Goal: Information Seeking & Learning: Learn about a topic

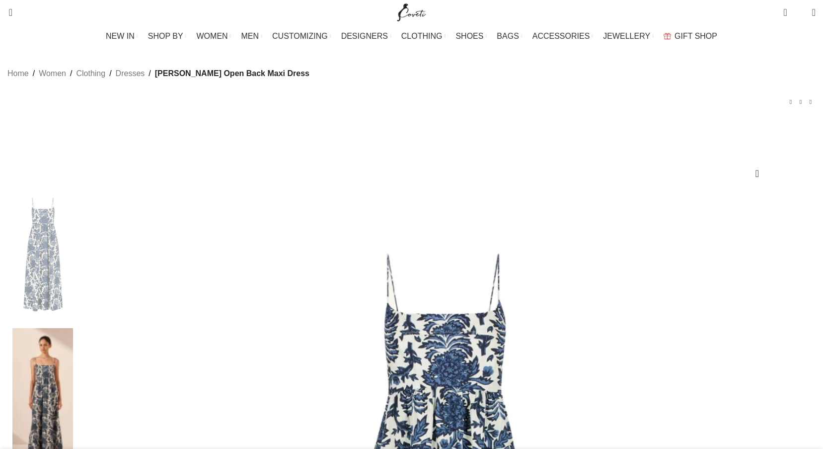
click at [73, 328] on img at bounding box center [42, 397] width 61 height 139
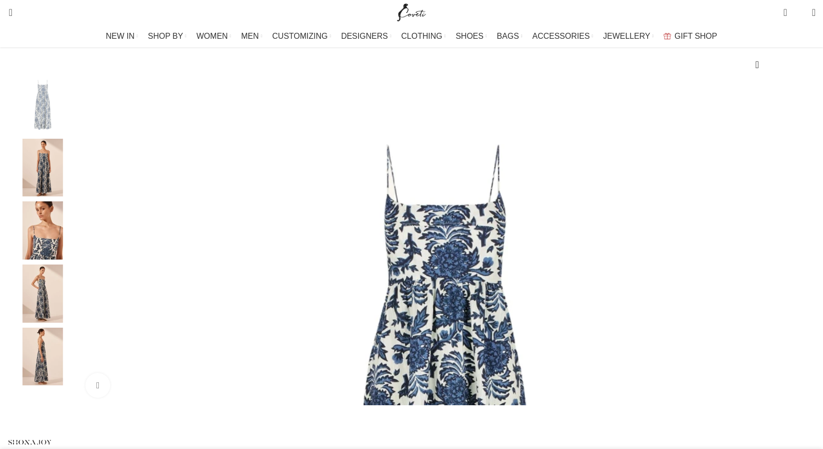
scroll to position [111, 0]
click at [73, 249] on img "3 / 5" at bounding box center [42, 229] width 61 height 58
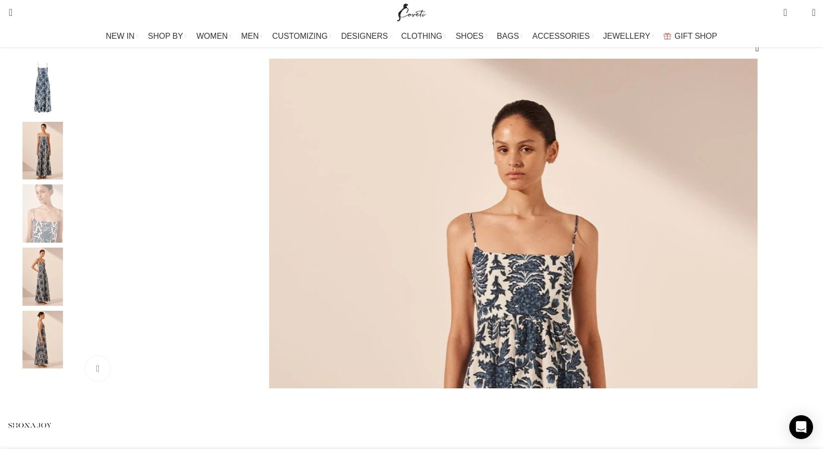
scroll to position [128, 0]
click at [73, 293] on img "4 / 5" at bounding box center [42, 275] width 61 height 58
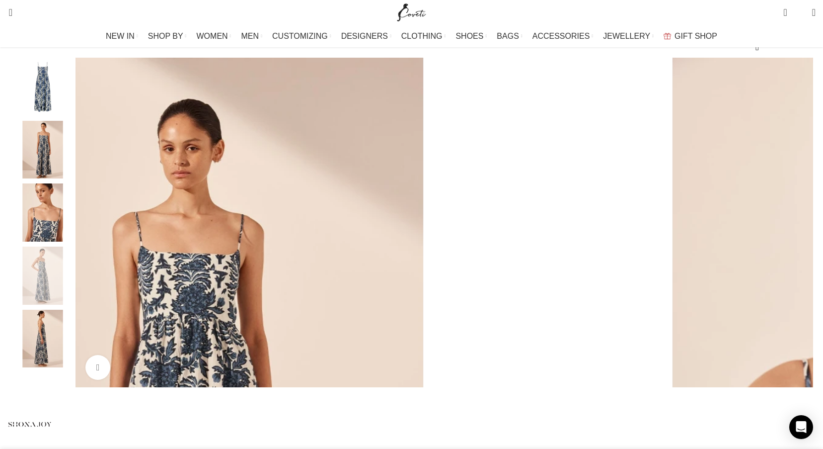
scroll to position [0, 104]
click at [73, 364] on img "5 / 5" at bounding box center [42, 339] width 61 height 58
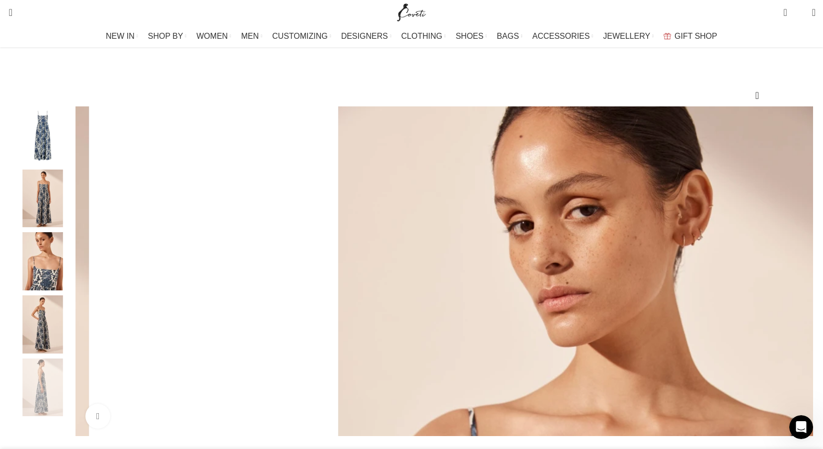
scroll to position [78, 0]
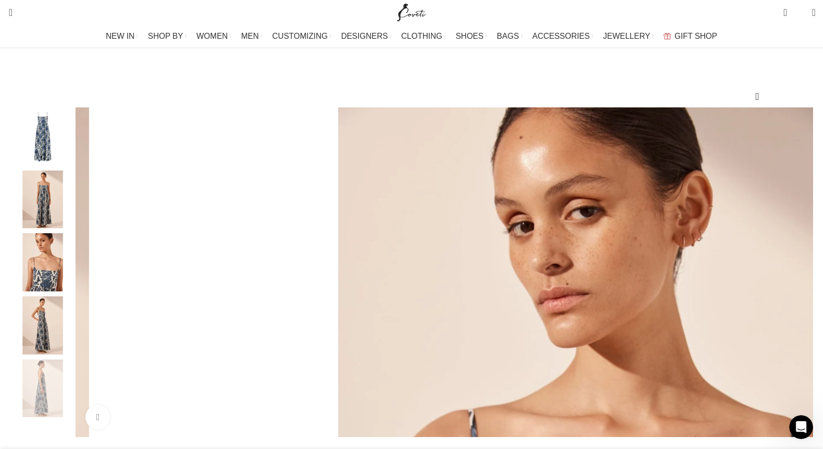
click at [73, 285] on img "3 / 5" at bounding box center [42, 262] width 61 height 58
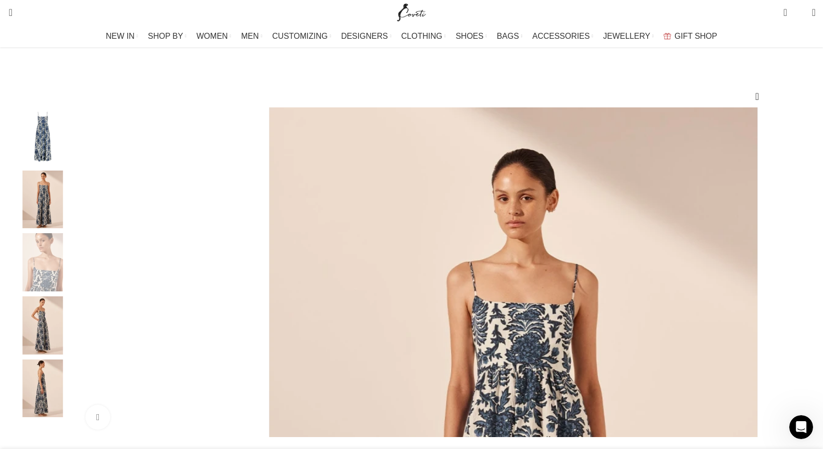
scroll to position [0, 209]
click at [73, 353] on img "4 / 5" at bounding box center [42, 325] width 61 height 58
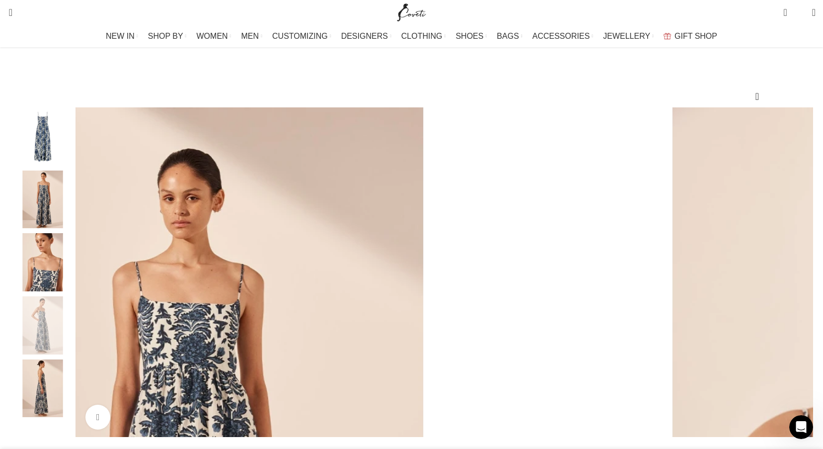
click at [73, 396] on img "5 / 5" at bounding box center [42, 388] width 61 height 58
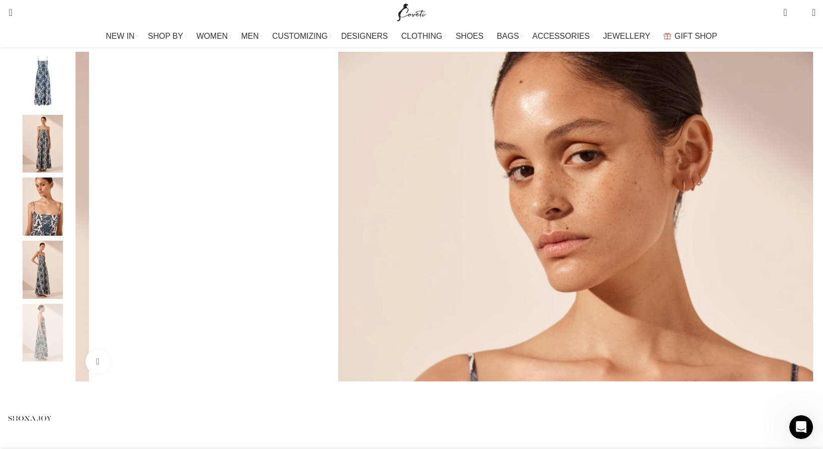
scroll to position [142, 0]
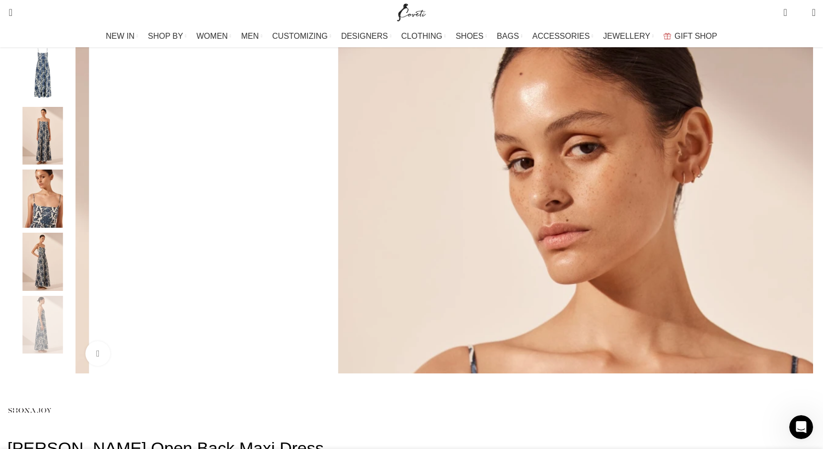
click at [73, 216] on img "3 / 5" at bounding box center [42, 198] width 61 height 58
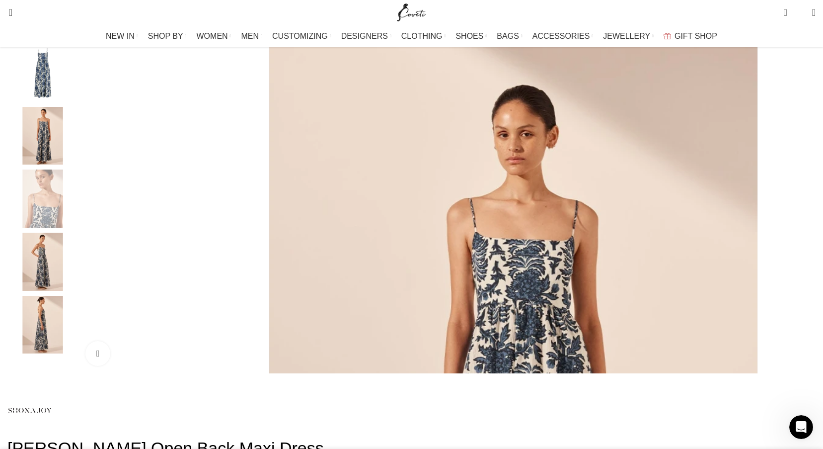
click at [73, 133] on img "2 / 5" at bounding box center [42, 136] width 61 height 58
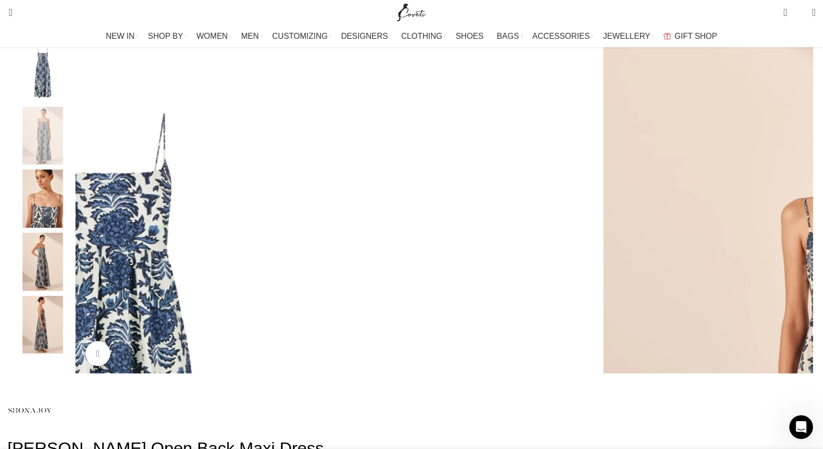
click at [73, 66] on img "1 / 5" at bounding box center [42, 73] width 61 height 58
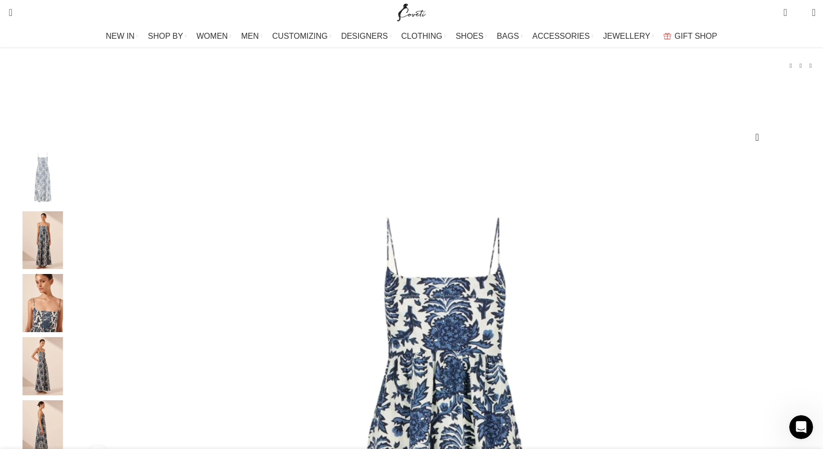
scroll to position [0, 0]
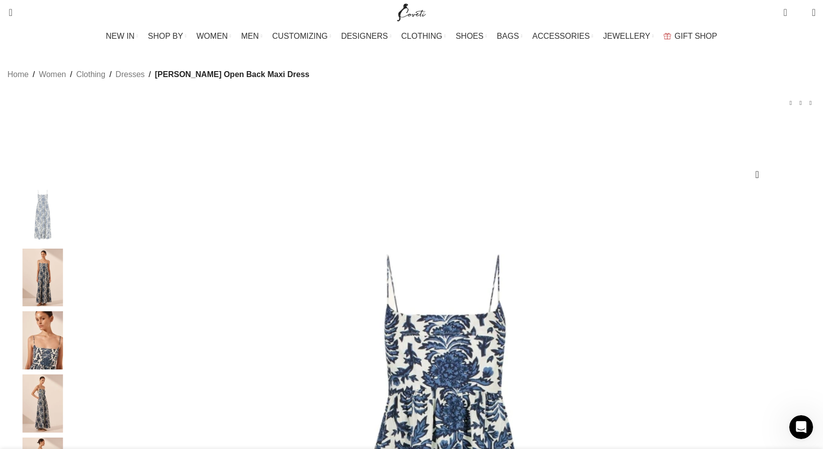
drag, startPoint x: 520, startPoint y: 197, endPoint x: 614, endPoint y: 213, distance: 94.8
copy h1 "[PERSON_NAME] Open Back Maxi Dress"
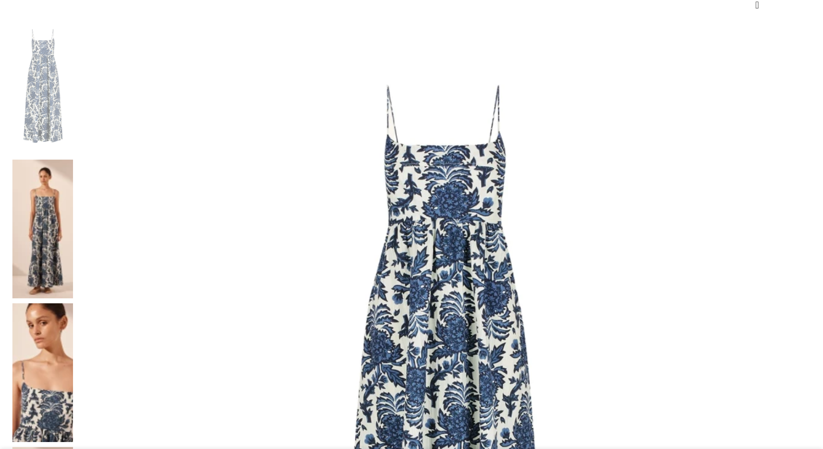
scroll to position [172, 0]
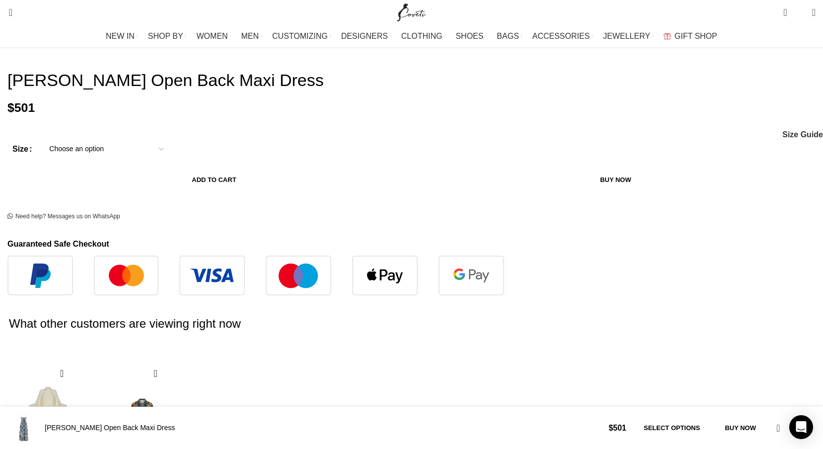
scroll to position [0, 0]
